Goal: Task Accomplishment & Management: Complete application form

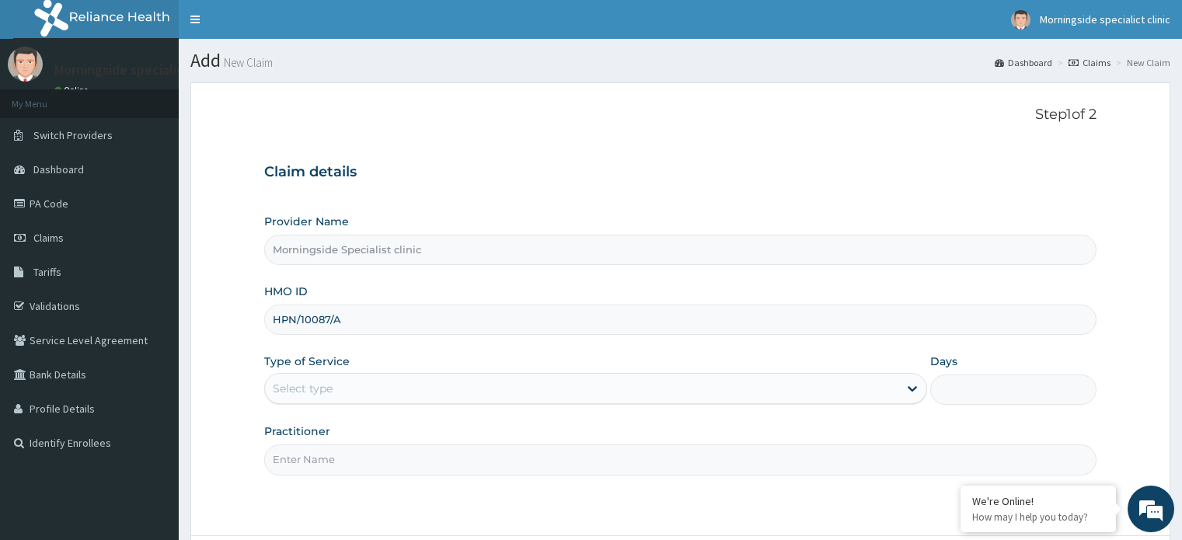
type input "HPN/10087/A"
drag, startPoint x: 0, startPoint y: 0, endPoint x: 311, endPoint y: 408, distance: 513.0
click at [311, 394] on div "Select type" at bounding box center [303, 389] width 60 height 16
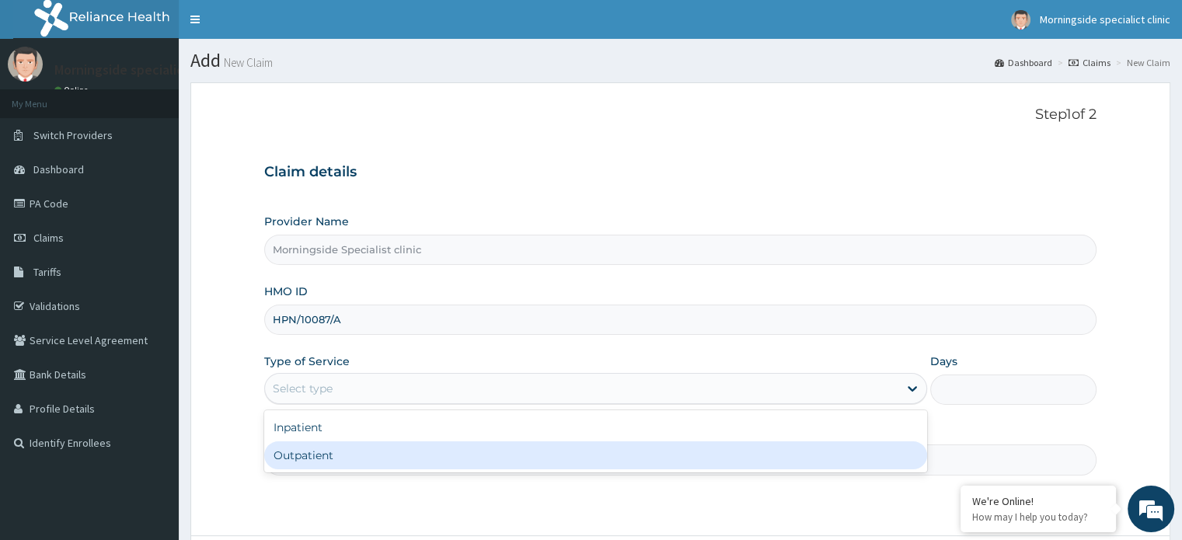
click at [306, 458] on div "Outpatient" at bounding box center [595, 456] width 663 height 28
type input "1"
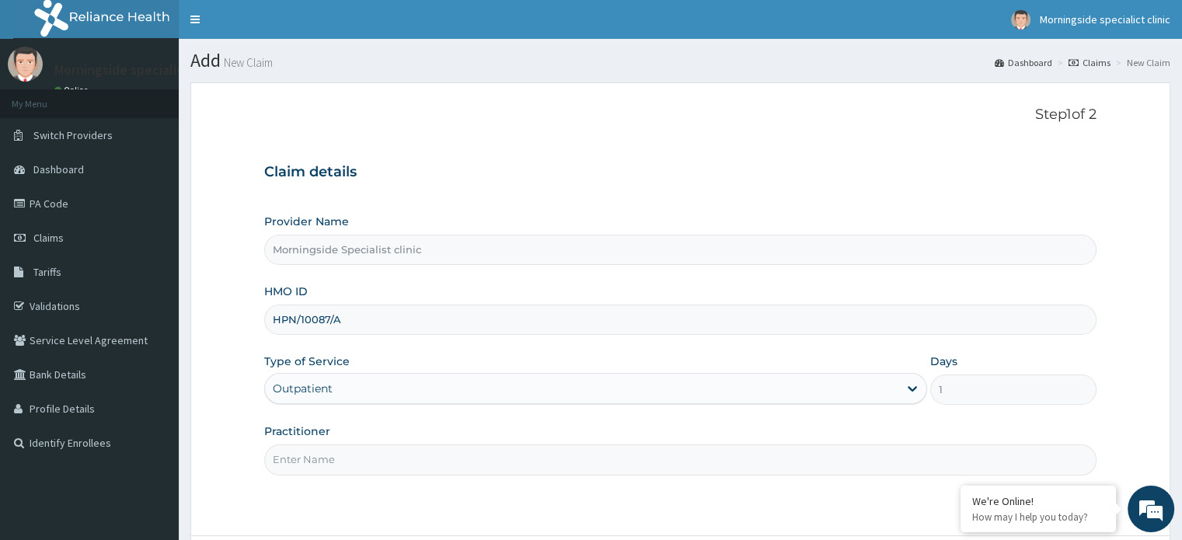
click at [316, 455] on input "Practitioner" at bounding box center [680, 460] width 832 height 30
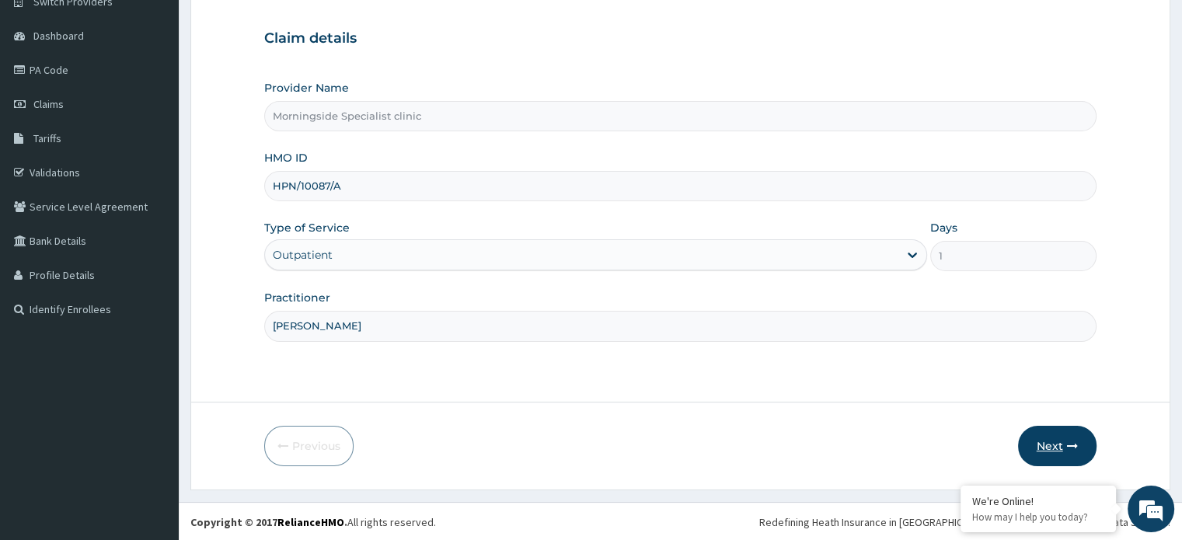
type input "[PERSON_NAME]"
click at [1040, 447] on button "Next" at bounding box center [1057, 446] width 79 height 40
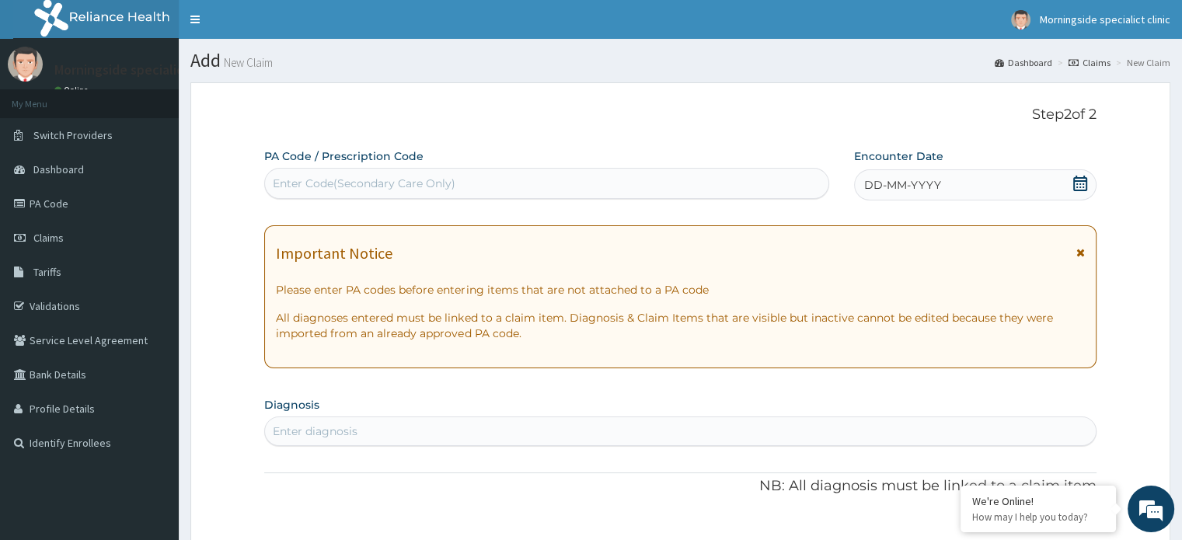
click at [392, 183] on div "Enter Code(Secondary Care Only)" at bounding box center [364, 184] width 183 height 16
paste input "PA/9E4630"
type input "PA/9E4630"
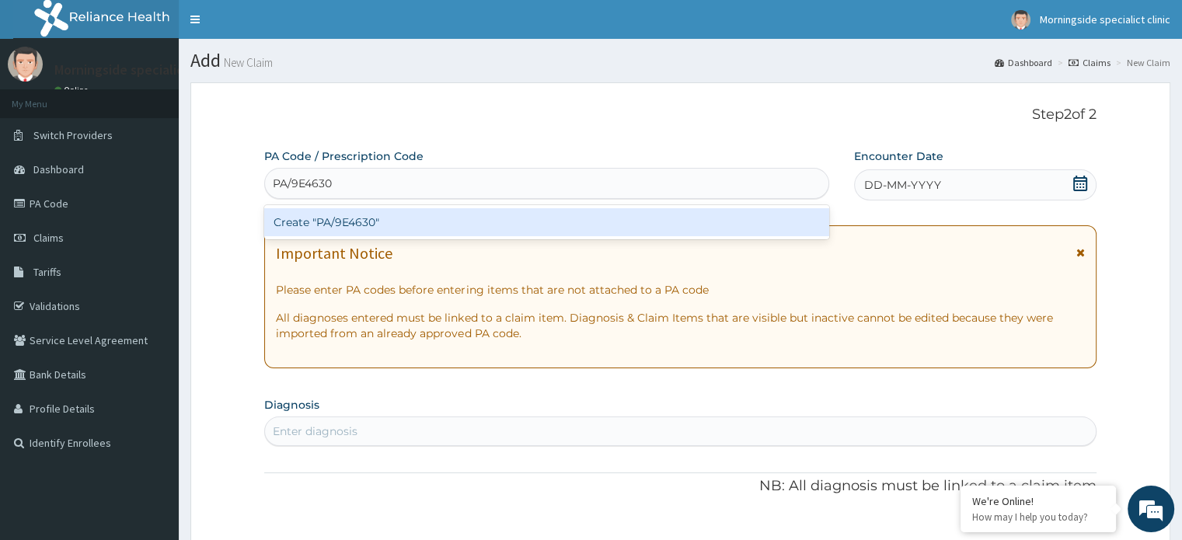
click at [496, 229] on div "Create "PA/9E4630"" at bounding box center [546, 222] width 565 height 28
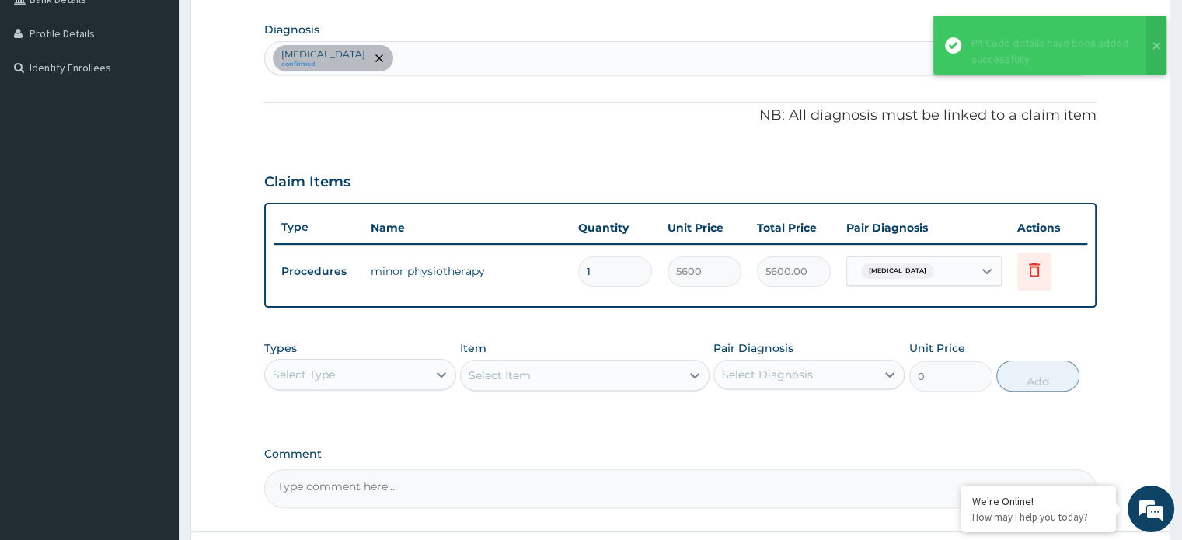
scroll to position [504, 0]
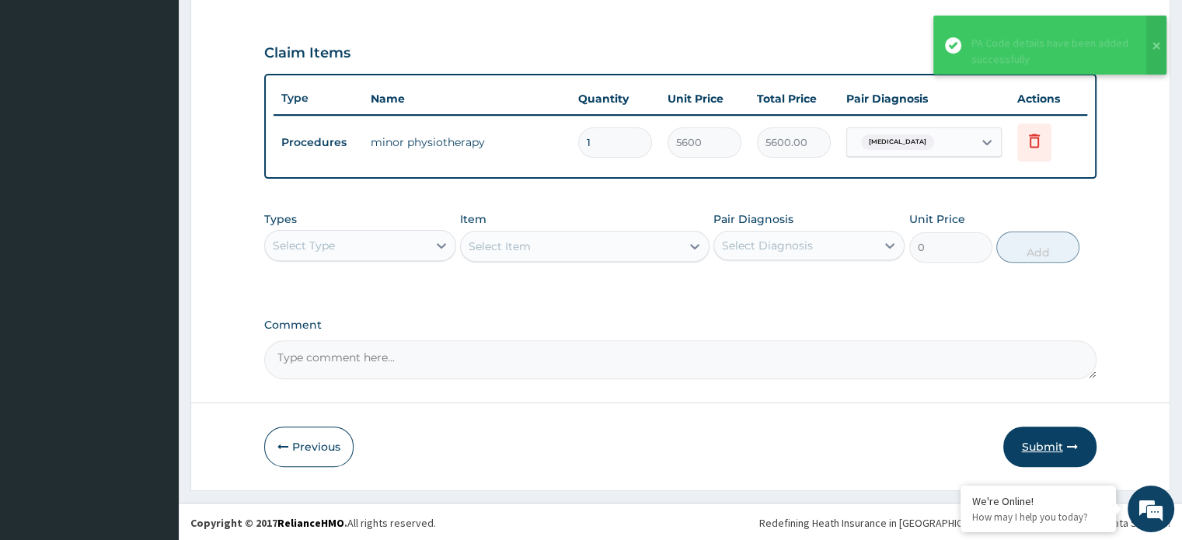
click at [1026, 449] on button "Submit" at bounding box center [1050, 447] width 93 height 40
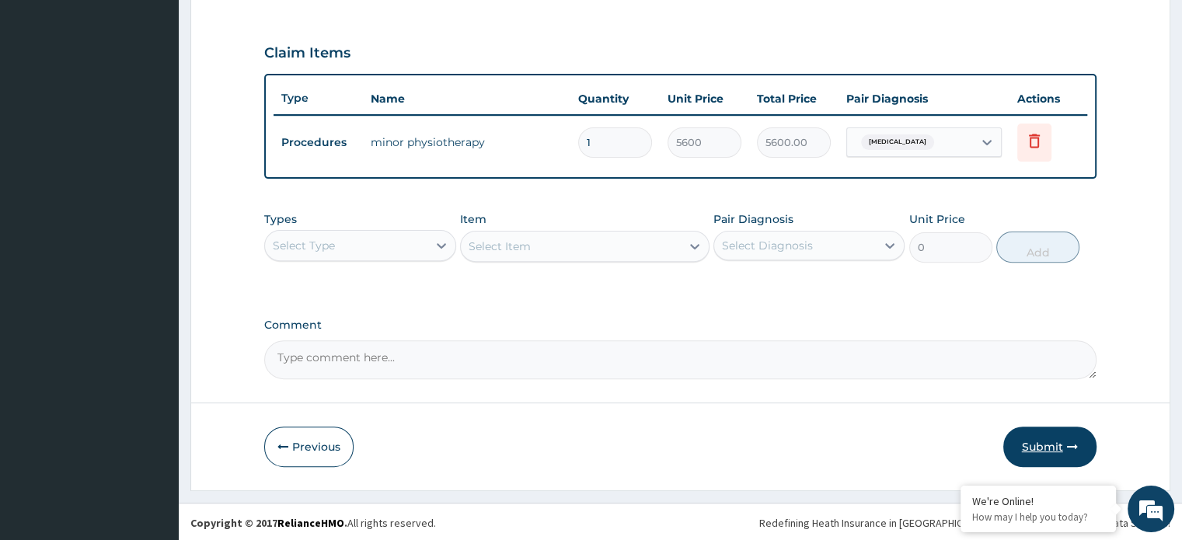
click at [1052, 441] on button "Submit" at bounding box center [1050, 447] width 93 height 40
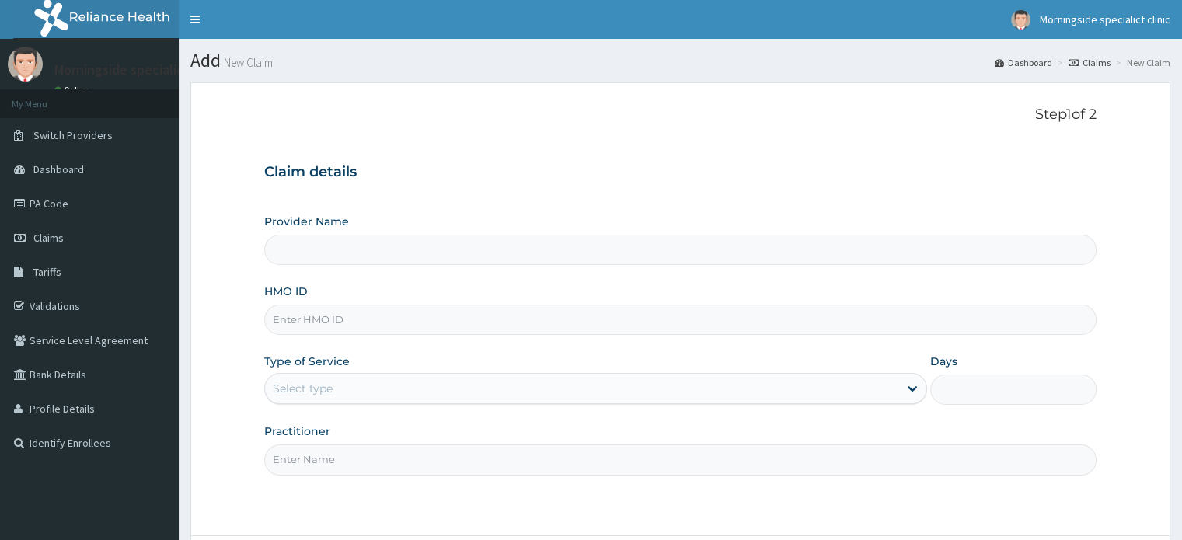
click at [329, 319] on input "HMO ID" at bounding box center [680, 320] width 832 height 30
paste input "CVT/10011/B"
type input "CVT/10011/B"
click at [327, 251] on input "Provider Name" at bounding box center [680, 250] width 832 height 30
click at [333, 390] on div "Select type" at bounding box center [303, 389] width 60 height 16
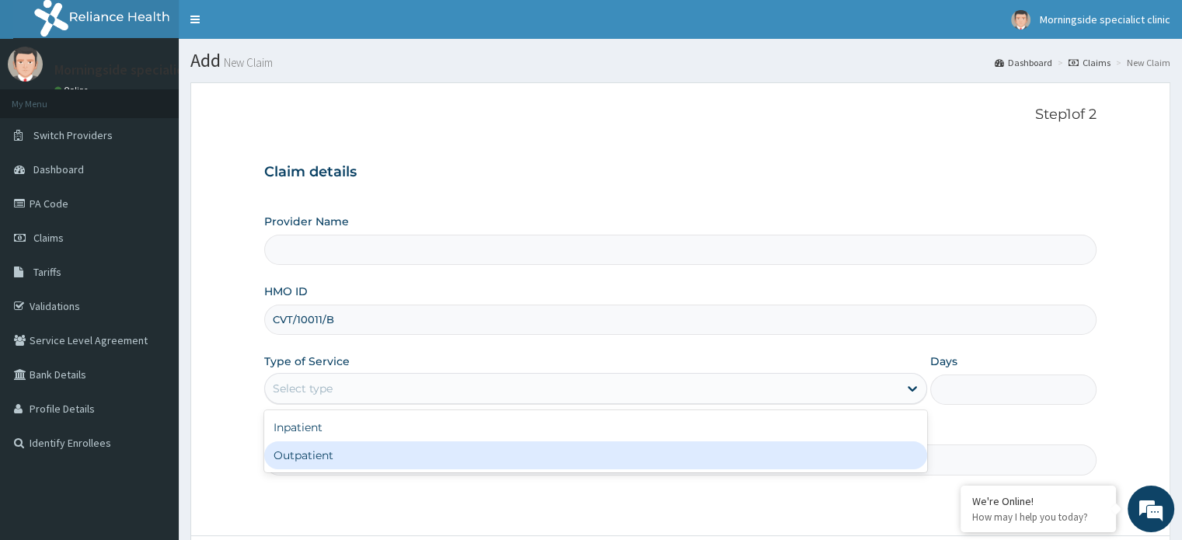
type input "Morningside Specialist clinic"
click at [330, 452] on div "Outpatient" at bounding box center [595, 456] width 663 height 28
type input "1"
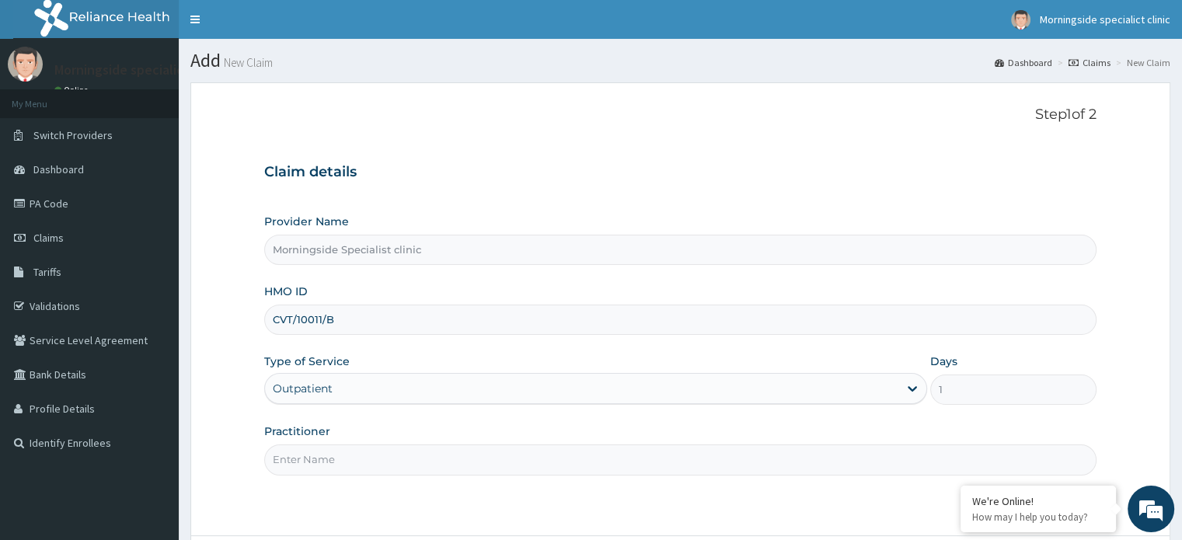
click at [330, 453] on input "Practitioner" at bounding box center [680, 460] width 832 height 30
click at [306, 459] on input "DR UGEYE" at bounding box center [680, 460] width 832 height 30
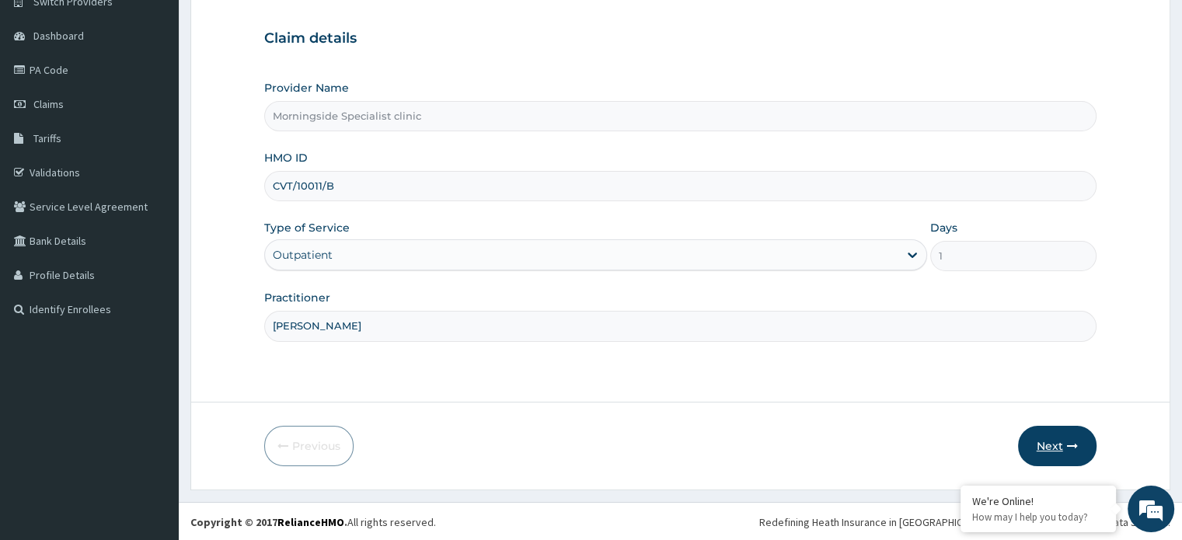
type input "[PERSON_NAME]"
click at [1055, 442] on button "Next" at bounding box center [1057, 446] width 79 height 40
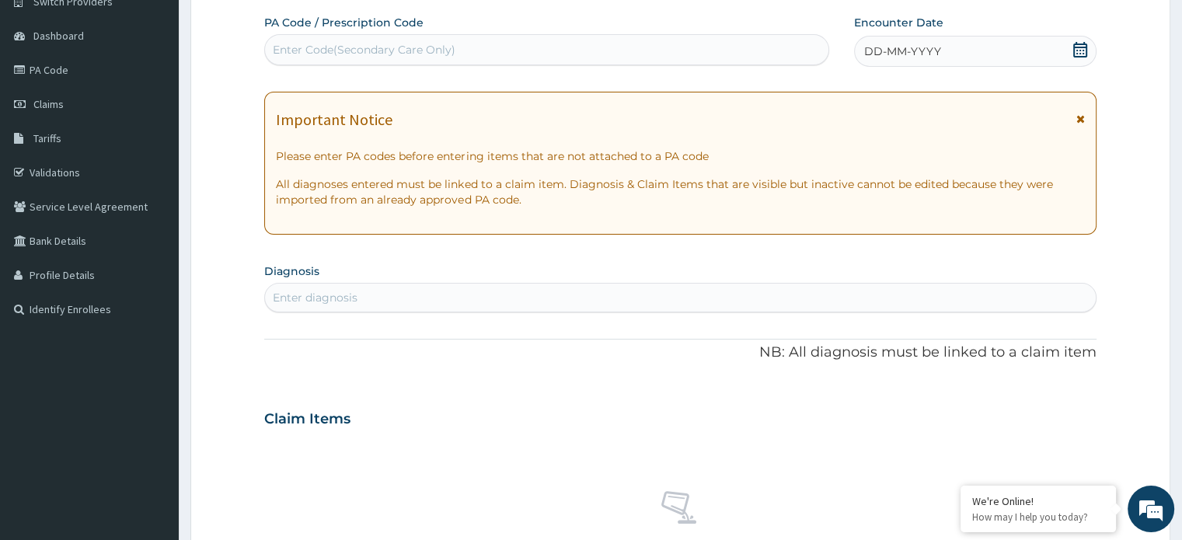
scroll to position [0, 0]
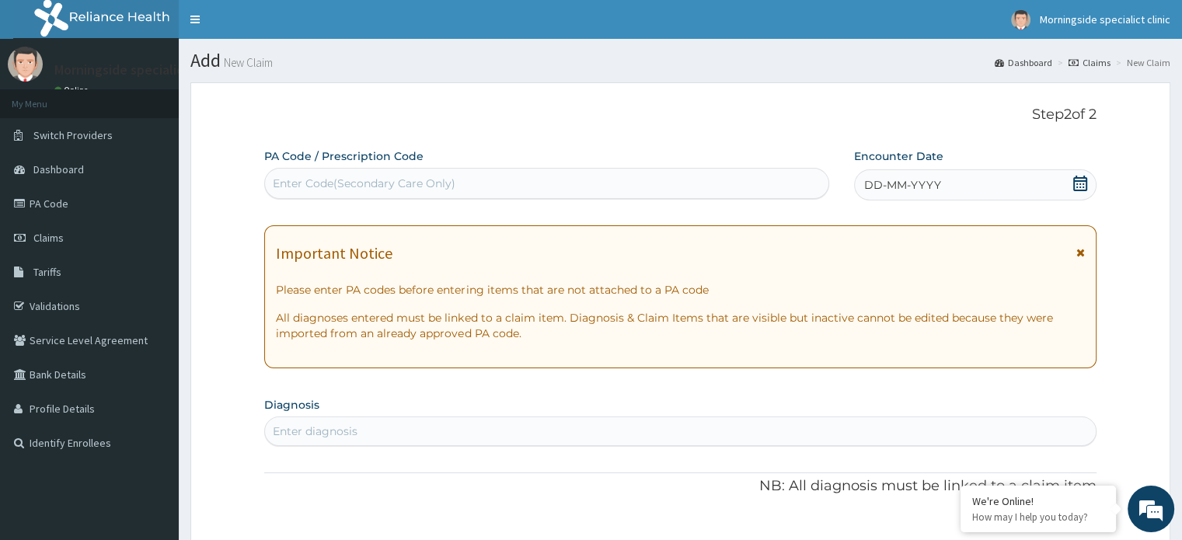
click at [415, 179] on div "Enter Code(Secondary Care Only)" at bounding box center [364, 184] width 183 height 16
paste input "PA/743E58"
type input "PA/743E58"
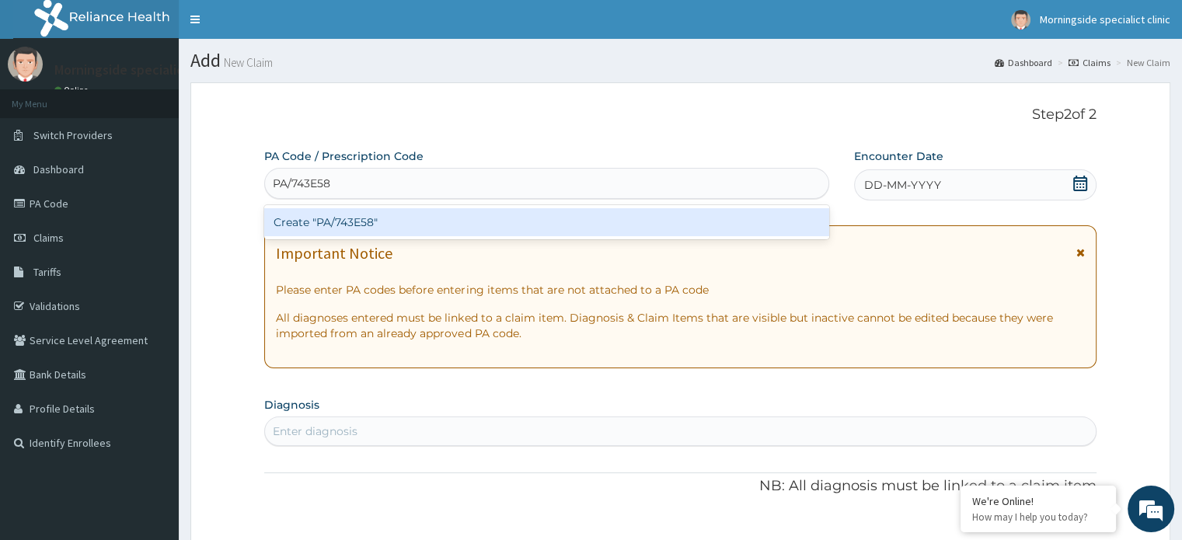
click at [410, 220] on div "Create "PA/743E58"" at bounding box center [546, 222] width 565 height 28
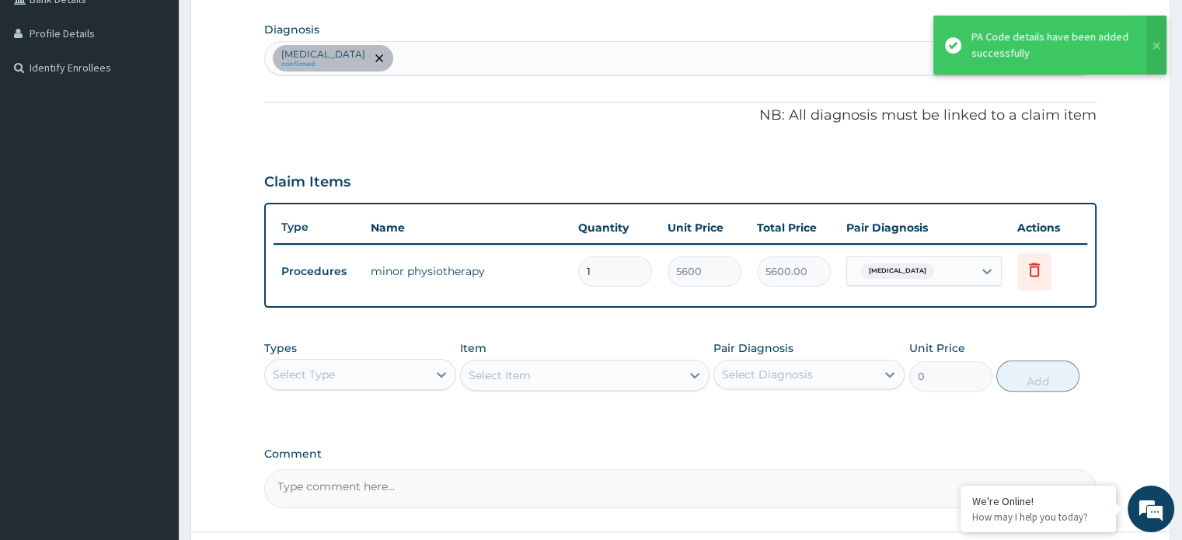
scroll to position [504, 0]
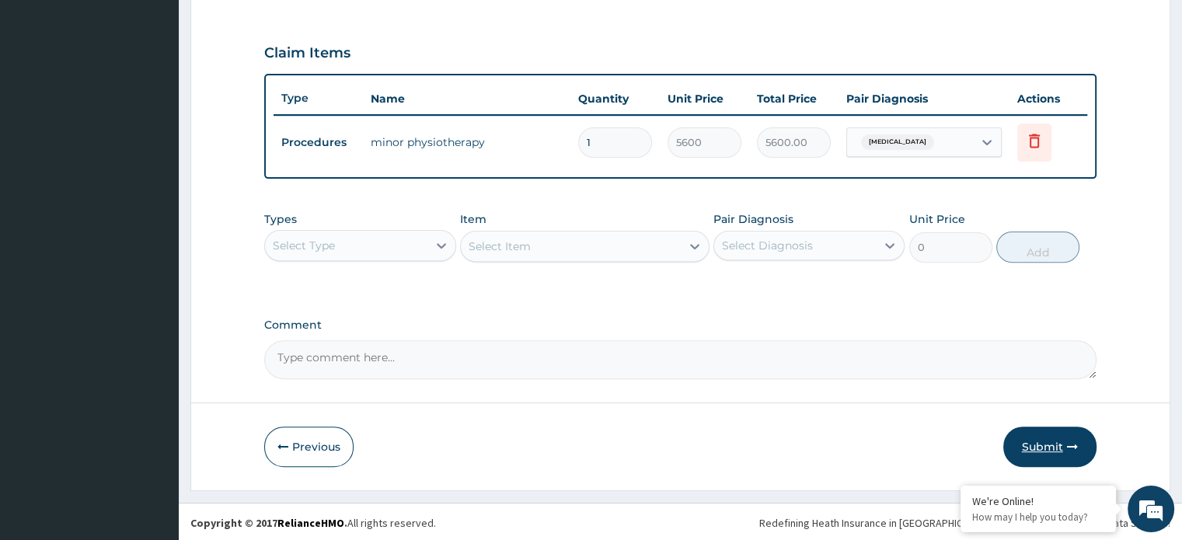
click at [1027, 438] on button "Submit" at bounding box center [1050, 447] width 93 height 40
